Goal: Information Seeking & Learning: Learn about a topic

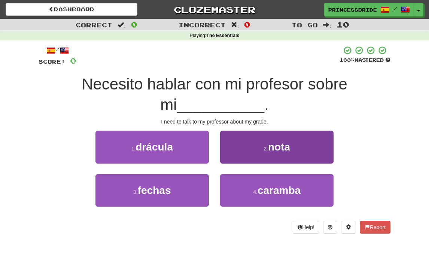
click at [237, 153] on button "2 . nota" at bounding box center [276, 147] width 113 height 33
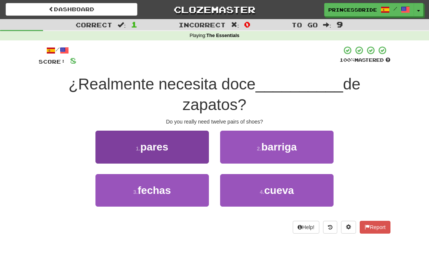
click at [117, 162] on button "1 . pares" at bounding box center [151, 147] width 113 height 33
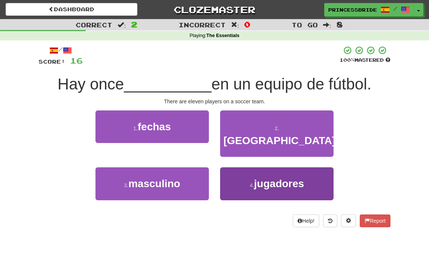
click at [224, 183] on button "4 . jugadores" at bounding box center [276, 183] width 113 height 33
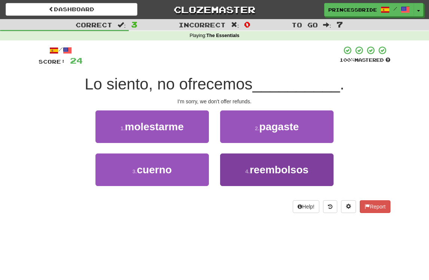
click at [234, 173] on button "4 . reembolsos" at bounding box center [276, 169] width 113 height 33
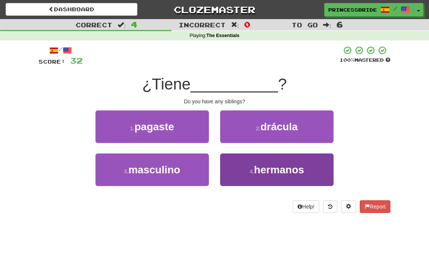
click at [235, 180] on button "4 . hermanos" at bounding box center [276, 169] width 113 height 33
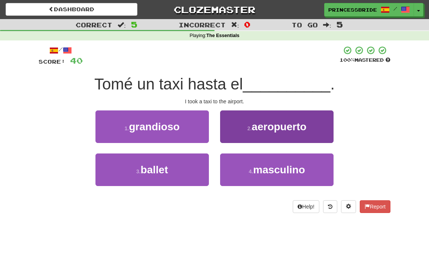
click at [232, 141] on button "2 . aeropuerto" at bounding box center [276, 126] width 113 height 33
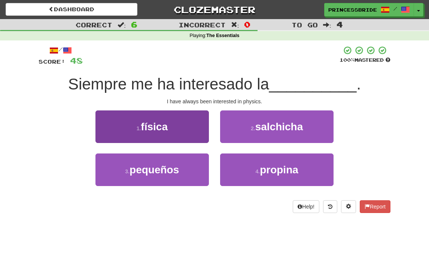
click at [128, 138] on button "1 . física" at bounding box center [151, 126] width 113 height 33
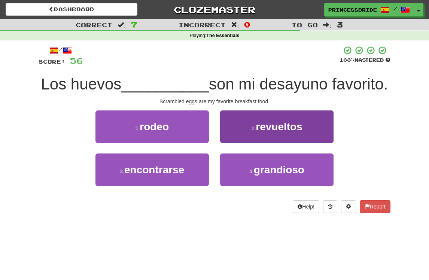
click at [238, 142] on button "2 . revueltos" at bounding box center [276, 126] width 113 height 33
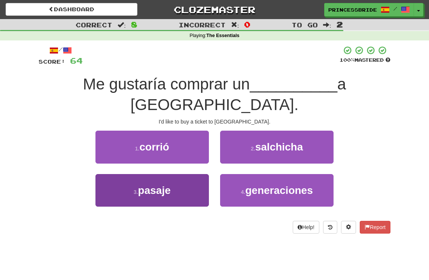
click at [111, 175] on button "3 . pasaje" at bounding box center [151, 190] width 113 height 33
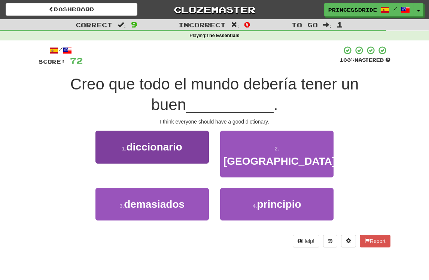
click at [118, 152] on button "1 . diccionario" at bounding box center [151, 147] width 113 height 33
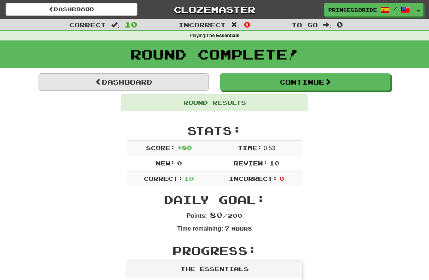
click at [85, 83] on link "Dashboard" at bounding box center [124, 81] width 170 height 17
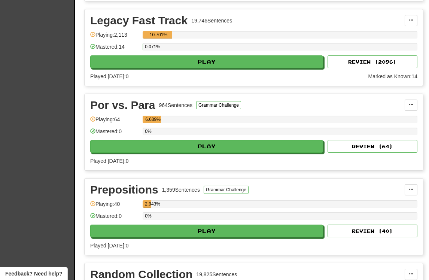
scroll to position [339, 0]
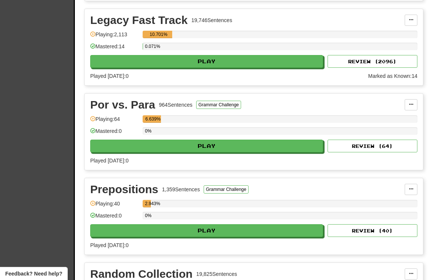
select select "**"
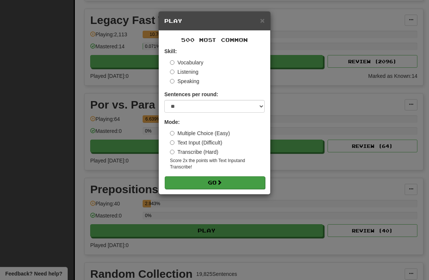
click at [239, 189] on button "Go" at bounding box center [215, 182] width 100 height 13
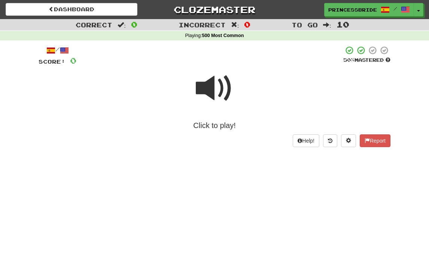
click at [206, 93] on span at bounding box center [214, 88] width 37 height 37
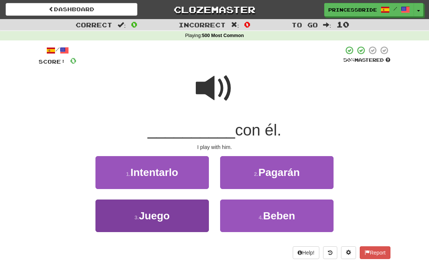
click at [111, 228] on button "3 . Juego" at bounding box center [151, 216] width 113 height 33
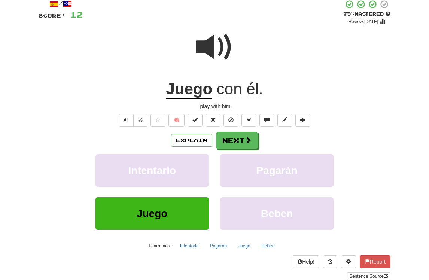
scroll to position [45, 0]
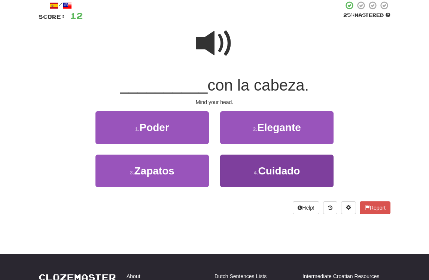
click at [235, 187] on button "4 . Cuidado" at bounding box center [276, 171] width 113 height 33
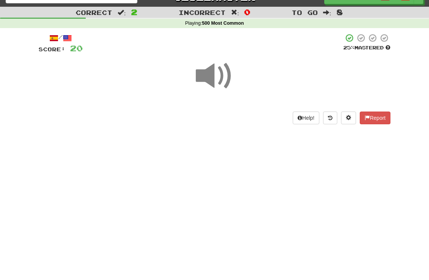
scroll to position [13, 0]
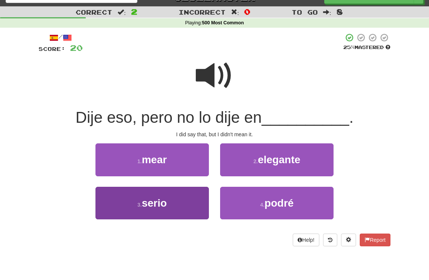
click at [124, 219] on button "3 . [PERSON_NAME]" at bounding box center [151, 203] width 113 height 33
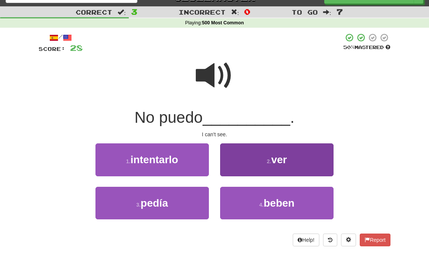
click at [233, 175] on button "2 . ver" at bounding box center [276, 159] width 113 height 33
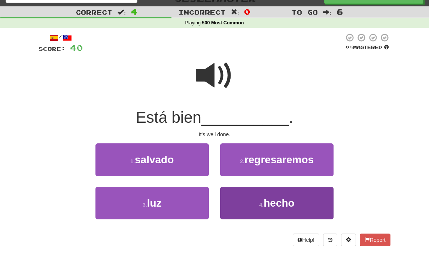
click at [235, 212] on button "4 . hecho" at bounding box center [276, 203] width 113 height 33
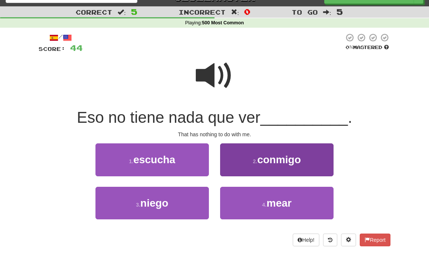
click at [236, 171] on button "2 . conmigo" at bounding box center [276, 159] width 113 height 33
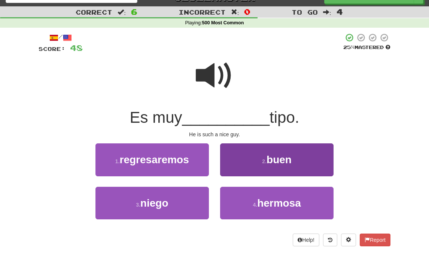
click at [238, 169] on button "2 . buen" at bounding box center [276, 159] width 113 height 33
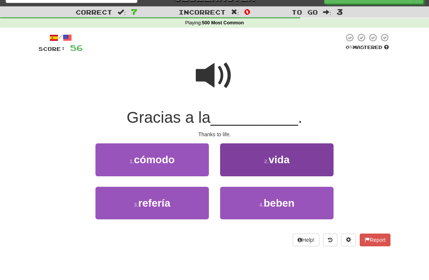
click at [244, 176] on button "2 . vida" at bounding box center [276, 159] width 113 height 33
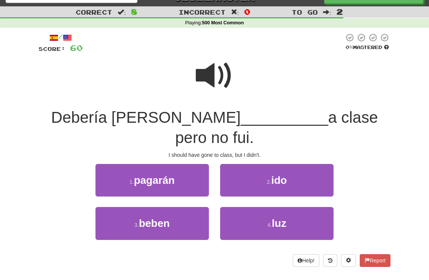
click at [209, 81] on span at bounding box center [214, 75] width 37 height 37
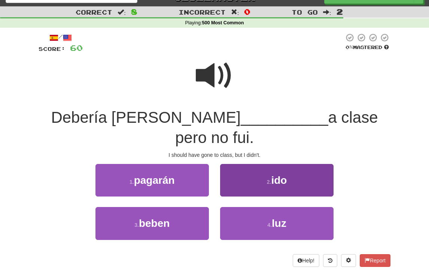
click at [239, 177] on button "2 . ido" at bounding box center [276, 180] width 113 height 33
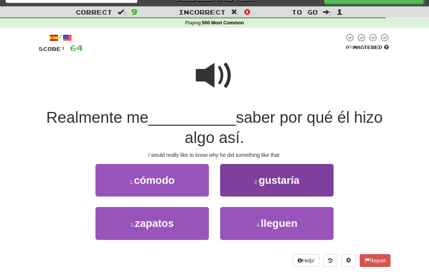
click at [233, 195] on button "2 . gustaría" at bounding box center [276, 180] width 113 height 33
